Goal: Transaction & Acquisition: Purchase product/service

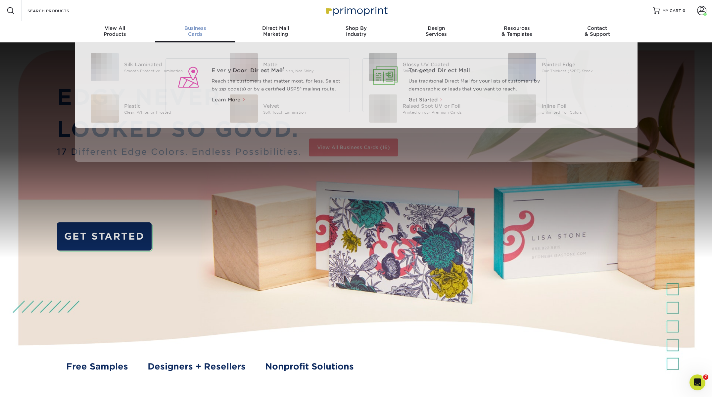
click at [200, 31] on div "Business Cards" at bounding box center [195, 31] width 80 height 12
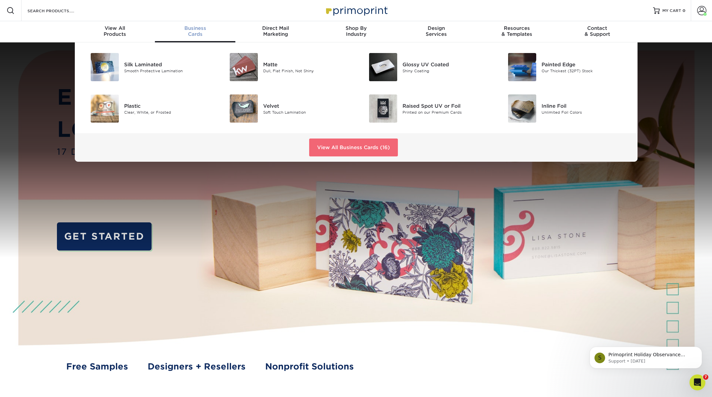
click at [328, 145] on link "View All Business Cards (16)" at bounding box center [353, 147] width 89 height 18
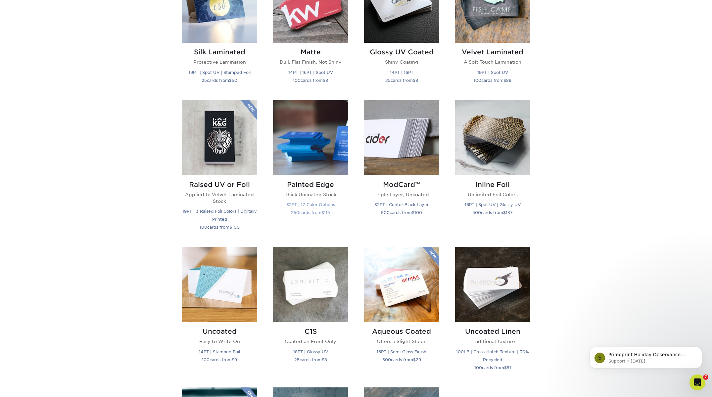
scroll to position [357, 0]
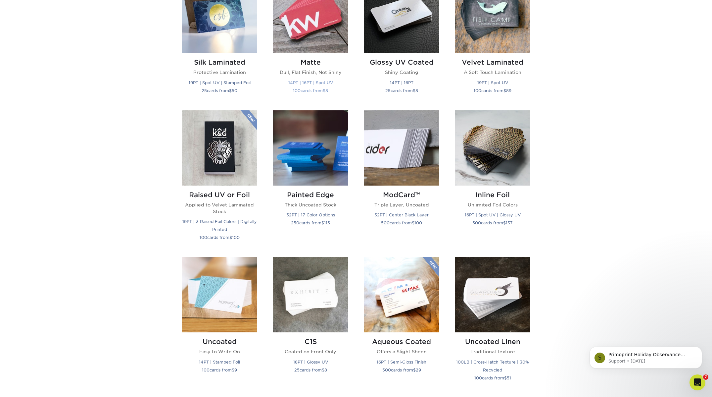
click at [320, 41] on img at bounding box center [310, 15] width 75 height 75
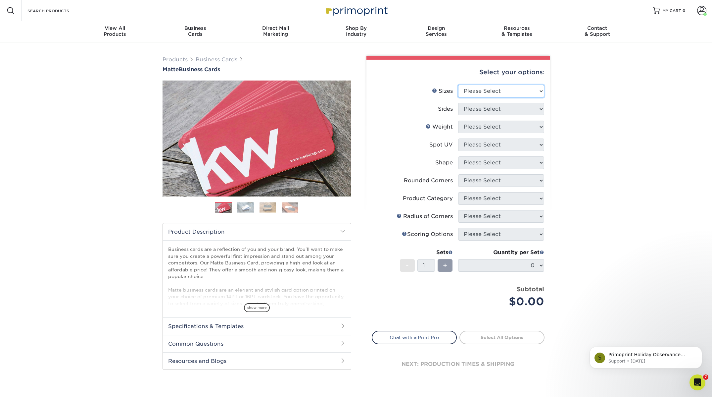
select select "2.00x3.50"
select select "13abbda7-1d64-4f25-8bb2-c179b224825d"
select select "16PT"
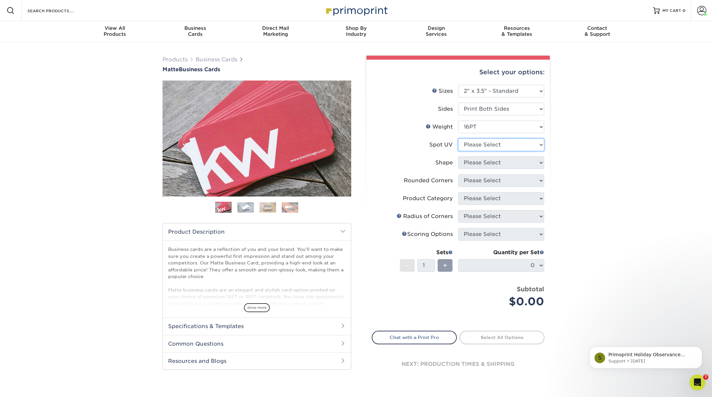
select select "3"
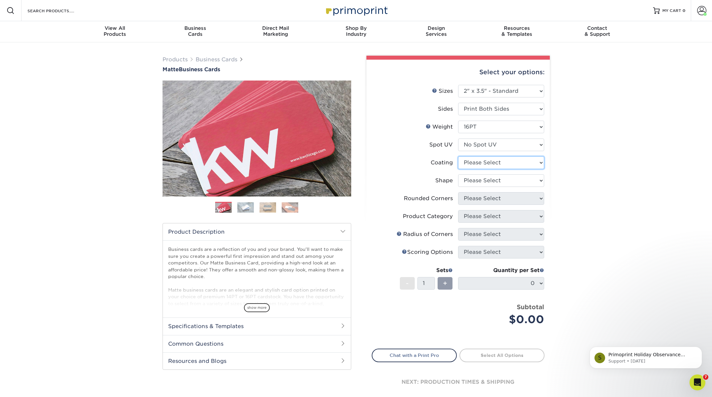
select select "121bb7b5-3b4d-429f-bd8d-bbf80e953313"
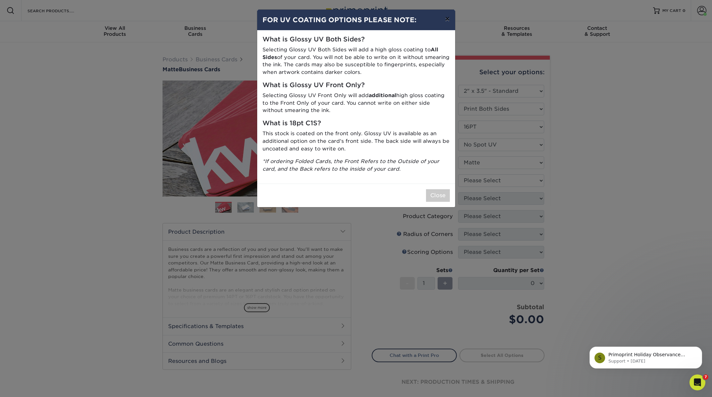
click at [447, 21] on button "×" at bounding box center [447, 19] width 15 height 19
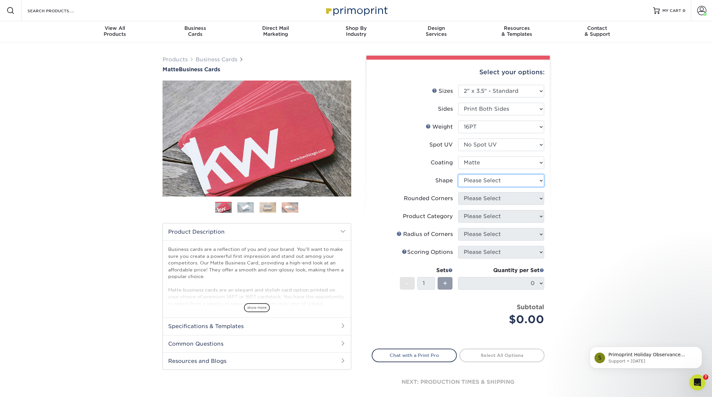
select select "standard"
select select "7672df9e-0e0a-464d-8e1f-920c575e4da3"
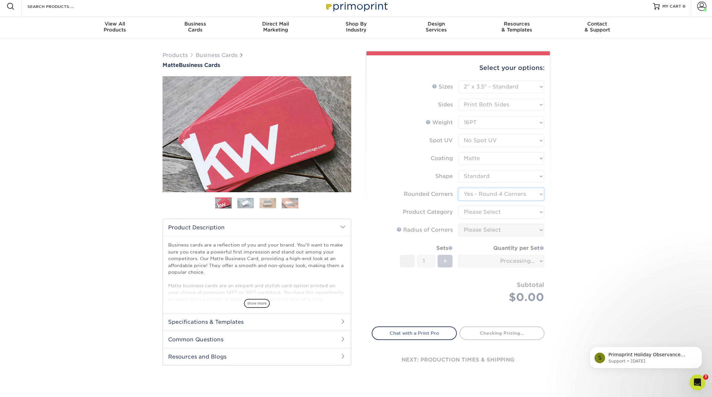
scroll to position [5, 0]
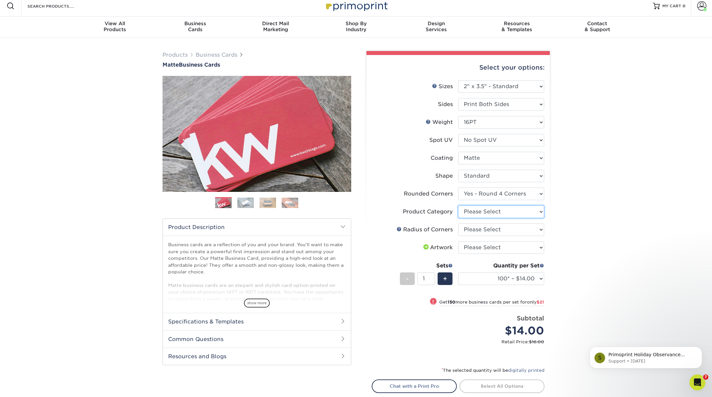
select select "3b5148f1-0588-4f88-a218-97bcfdce65c1"
select select "589680c7-ee9a-431b-9d12-d7aeb1386a97"
select select "upload"
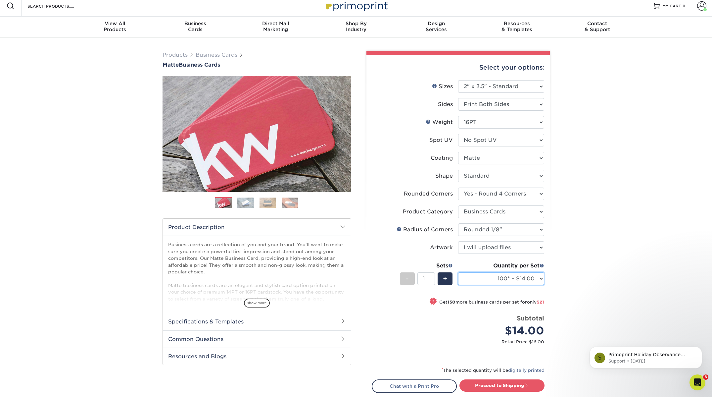
select select "500 – $70.00"
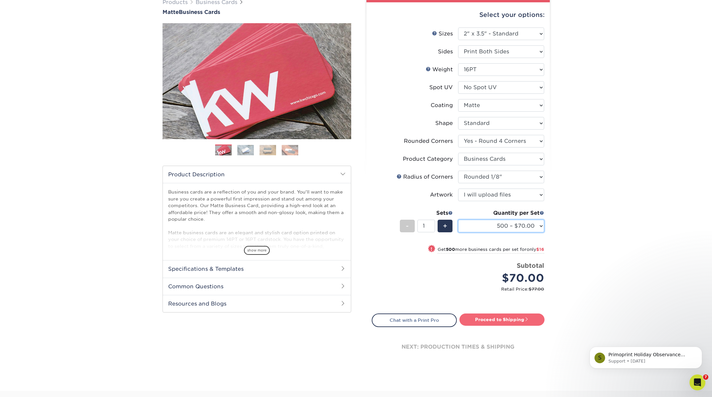
scroll to position [58, 0]
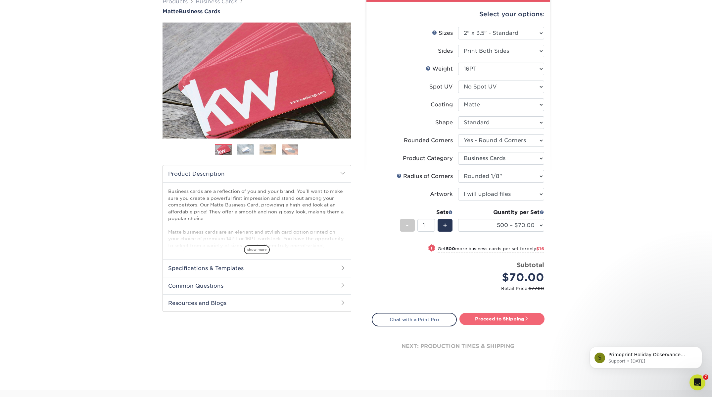
click at [497, 316] on link "Proceed to Shipping" at bounding box center [501, 318] width 85 height 12
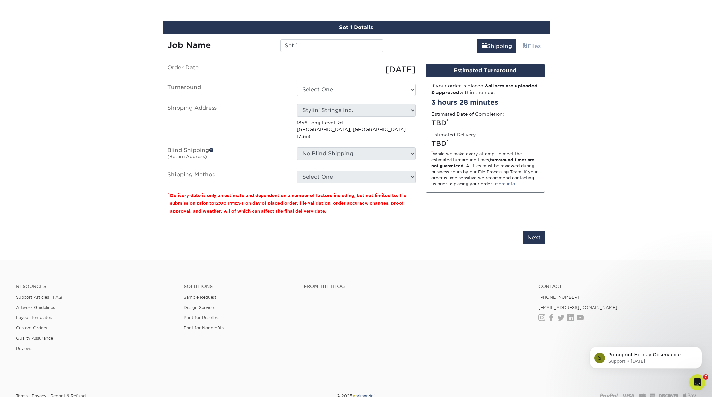
scroll to position [388, 0]
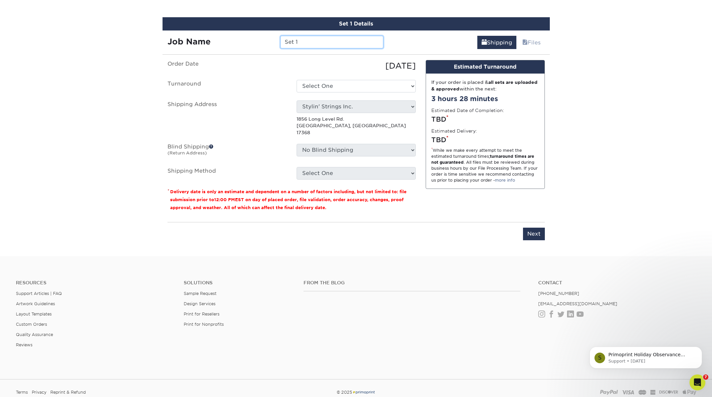
drag, startPoint x: 311, startPoint y: 42, endPoint x: 262, endPoint y: 34, distance: 50.0
click at [262, 34] on div "Job Name Set 1" at bounding box center [276, 39] width 226 height 19
type input "[PERSON_NAME]"
select select "e0d636ae-341c-45f8-9e61-81f387d888bb"
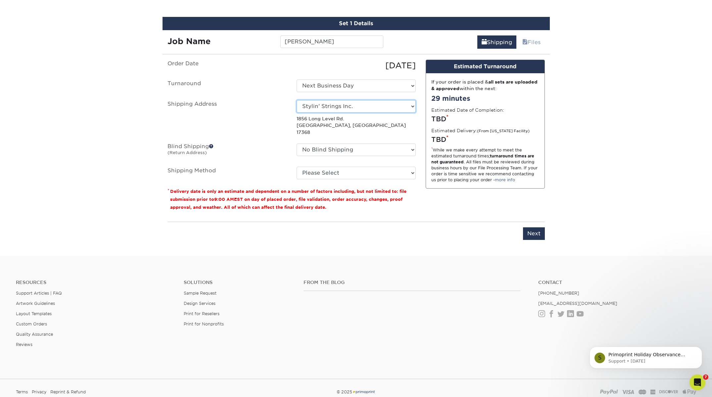
select select "257111"
select select "03"
click at [531, 227] on input "Next" at bounding box center [534, 233] width 22 height 13
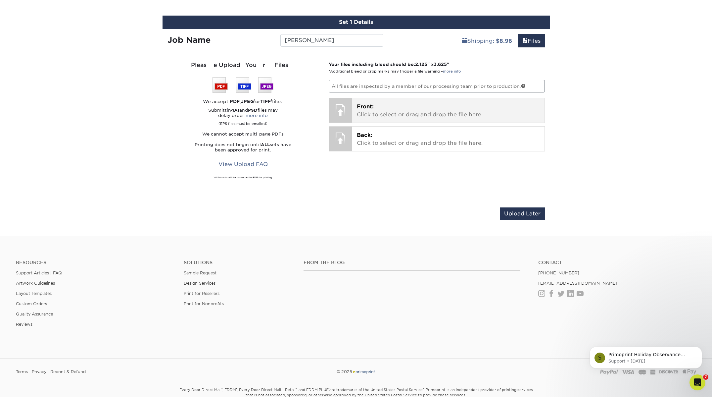
click at [398, 110] on p "Front: Click to select or drag and drop the file here." at bounding box center [448, 111] width 183 height 16
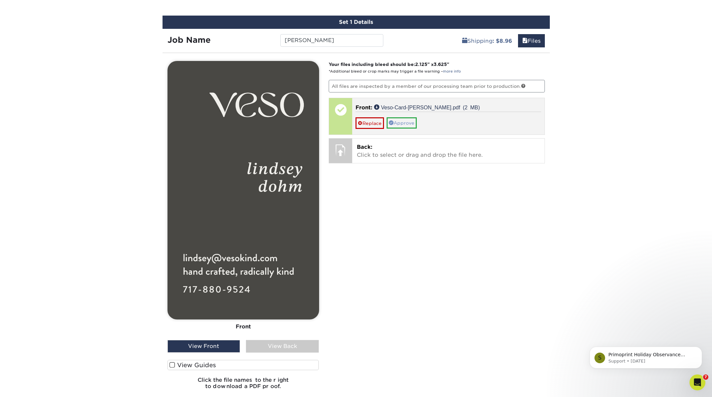
click at [410, 122] on link "Approve" at bounding box center [402, 122] width 30 height 11
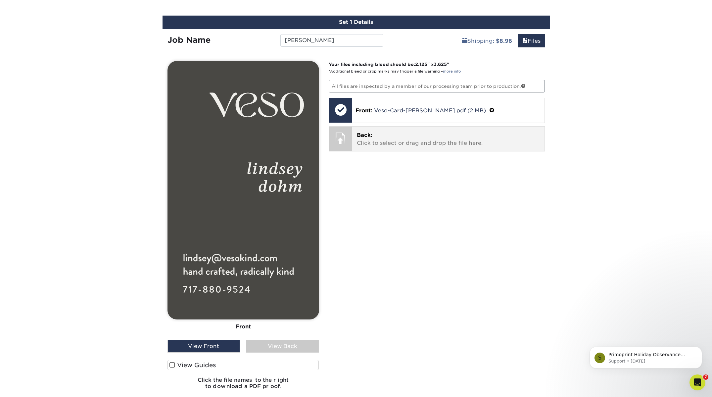
click at [407, 142] on p "Back: Click to select or drag and drop the file here." at bounding box center [448, 139] width 183 height 16
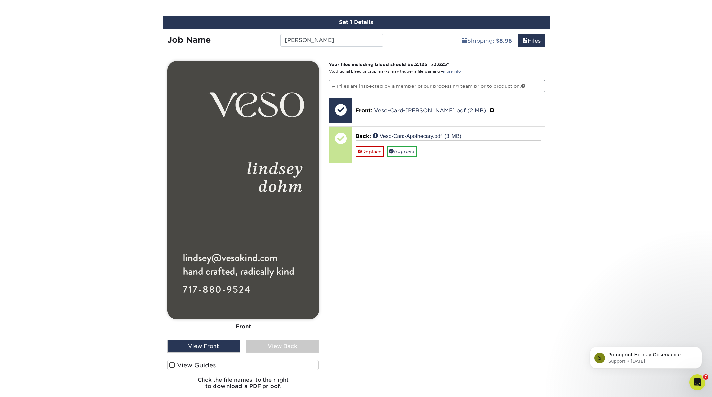
click at [288, 344] on div "View Back" at bounding box center [282, 346] width 73 height 13
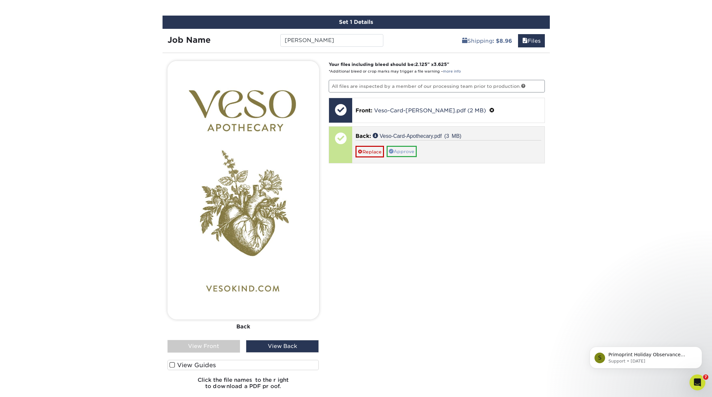
click at [404, 150] on link "Approve" at bounding box center [402, 151] width 30 height 11
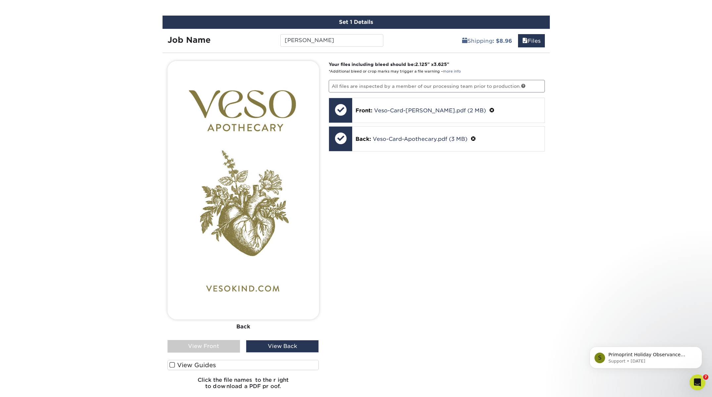
scroll to position [390, 0]
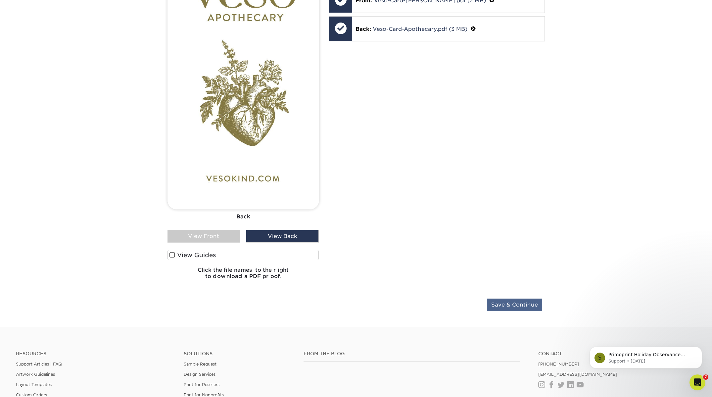
click at [512, 306] on input "Save & Continue" at bounding box center [514, 304] width 55 height 13
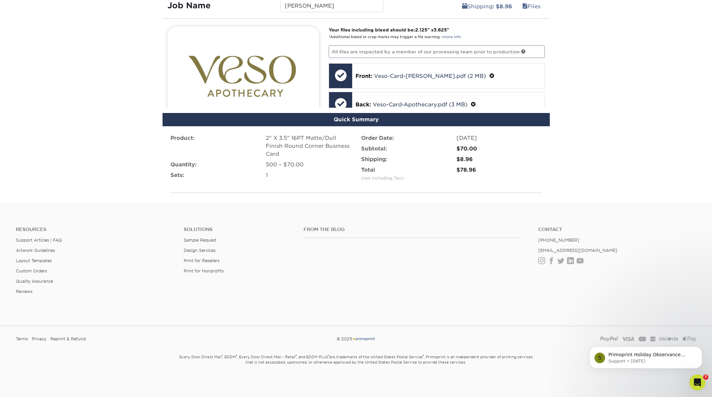
scroll to position [360, 0]
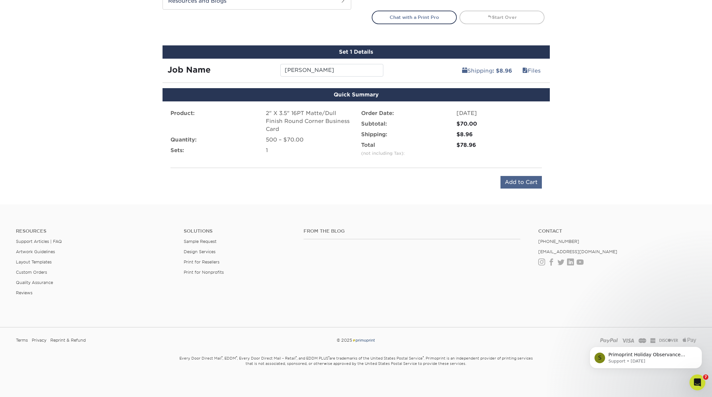
click at [525, 182] on input "Add to Cart" at bounding box center [520, 182] width 41 height 13
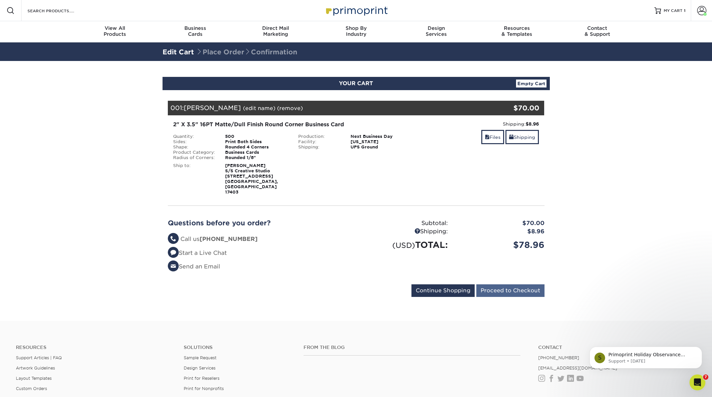
click at [511, 284] on input "Proceed to Checkout" at bounding box center [510, 290] width 68 height 13
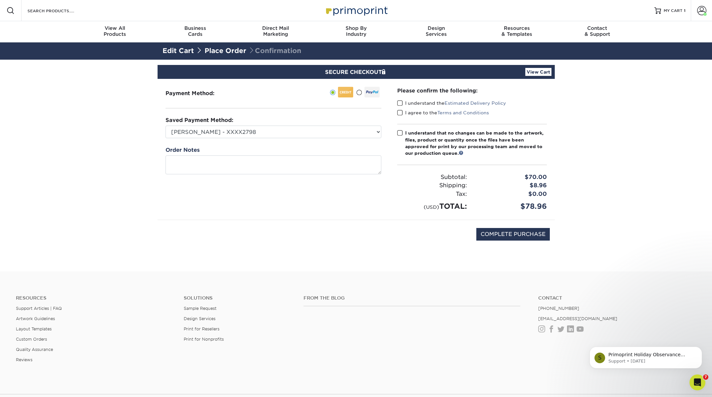
click at [398, 104] on span at bounding box center [400, 103] width 6 height 6
click at [0, 0] on input "I understand the Estimated Delivery Policy" at bounding box center [0, 0] width 0 height 0
click at [399, 112] on span at bounding box center [400, 113] width 6 height 6
click at [0, 0] on input "I agree to the Terms and Conditions" at bounding box center [0, 0] width 0 height 0
click at [400, 131] on span at bounding box center [400, 133] width 6 height 6
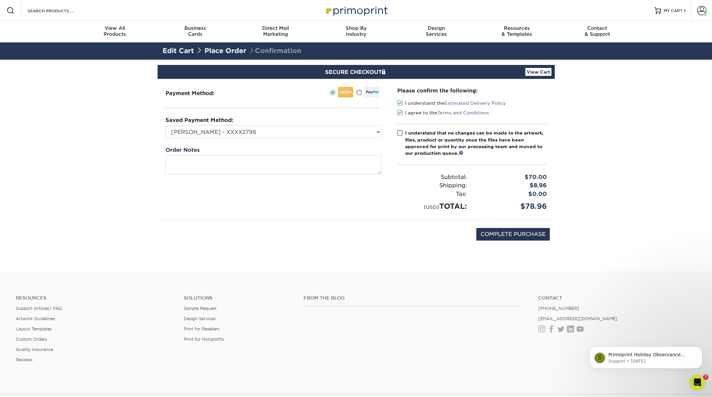
click at [0, 0] on input "I understand that no changes can be made to the artwork, files, product or quan…" at bounding box center [0, 0] width 0 height 0
click at [499, 233] on input "COMPLETE PURCHASE" at bounding box center [512, 234] width 73 height 13
type input "PROCESSING, PLEASE WAIT..."
